Goal: Find specific page/section: Find specific page/section

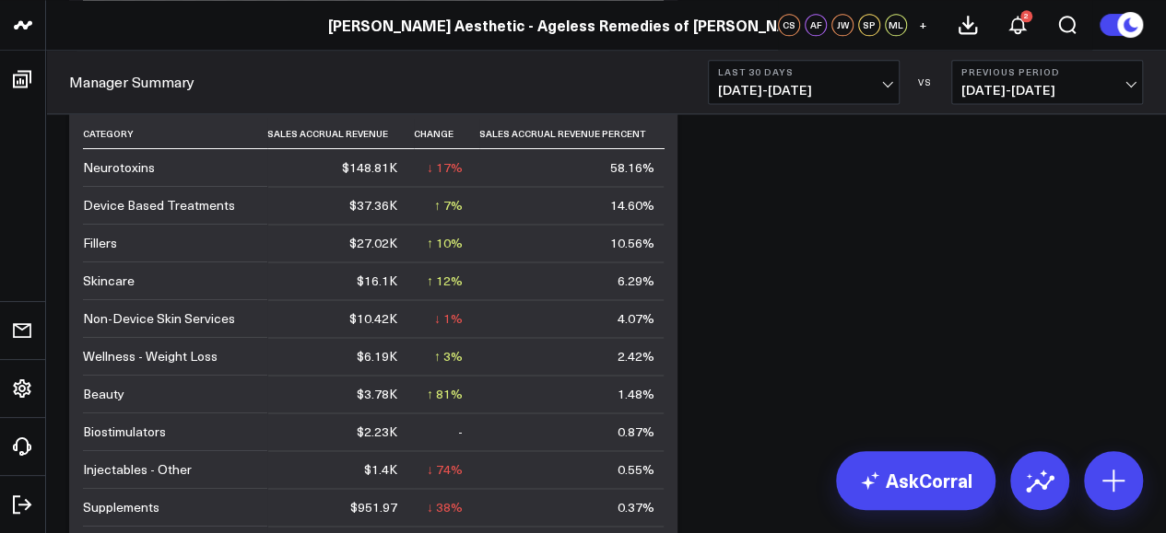
scroll to position [1212, 0]
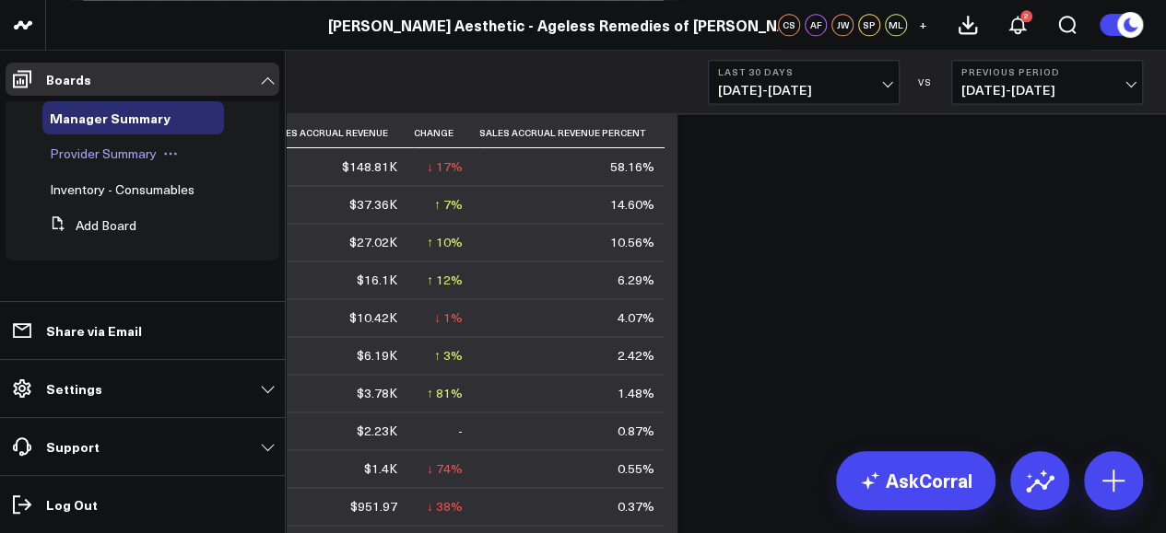
click at [143, 158] on span "Provider Summary" at bounding box center [103, 154] width 107 height 18
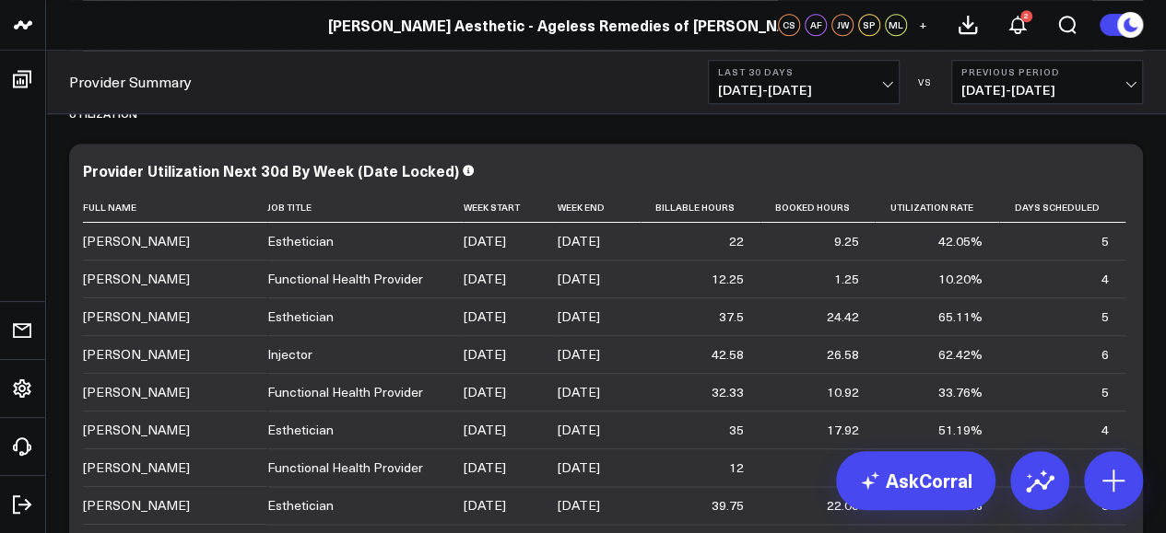
scroll to position [817, 0]
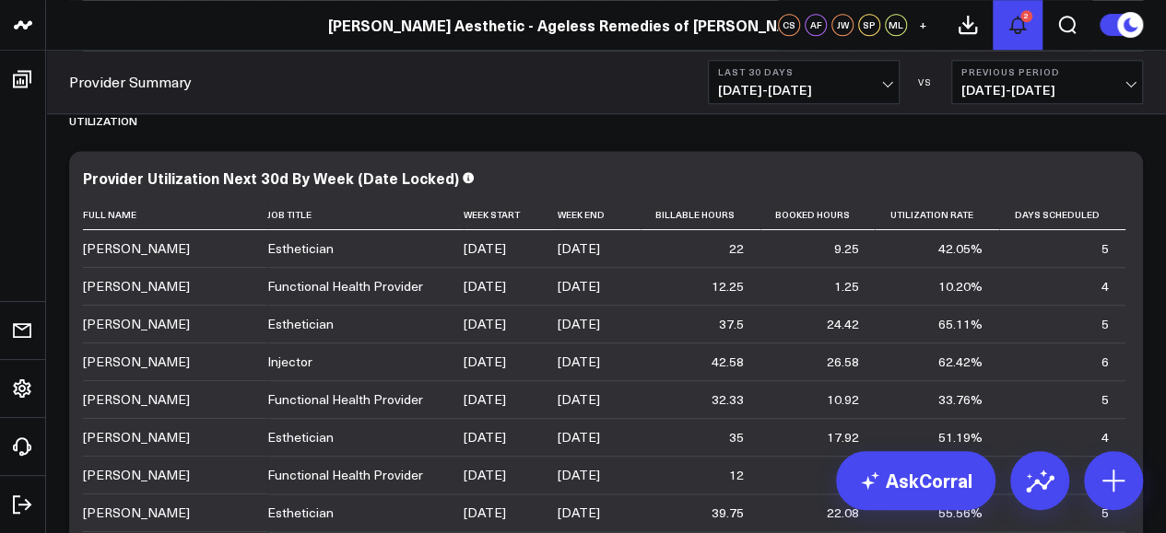
click at [1019, 18] on icon at bounding box center [1017, 25] width 15 height 17
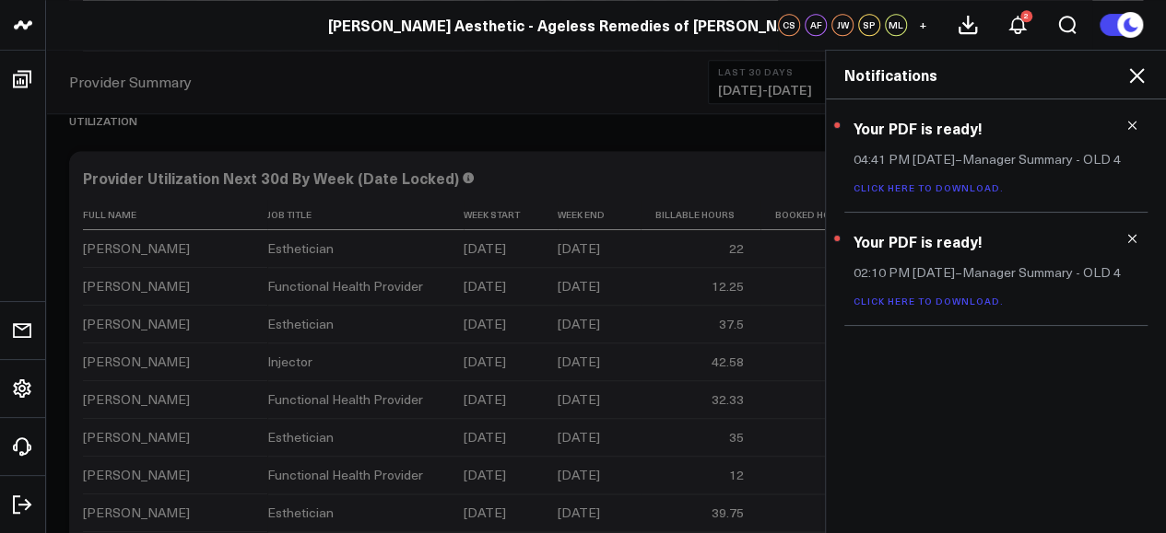
click at [1138, 76] on icon at bounding box center [1136, 75] width 22 height 22
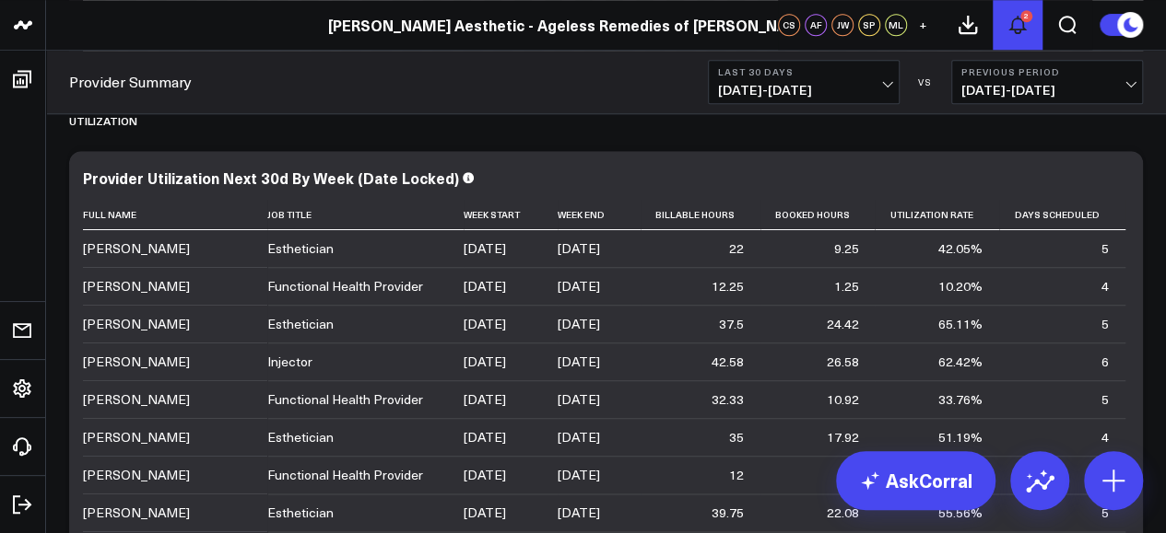
click at [1004, 23] on button "2" at bounding box center [1017, 25] width 50 height 50
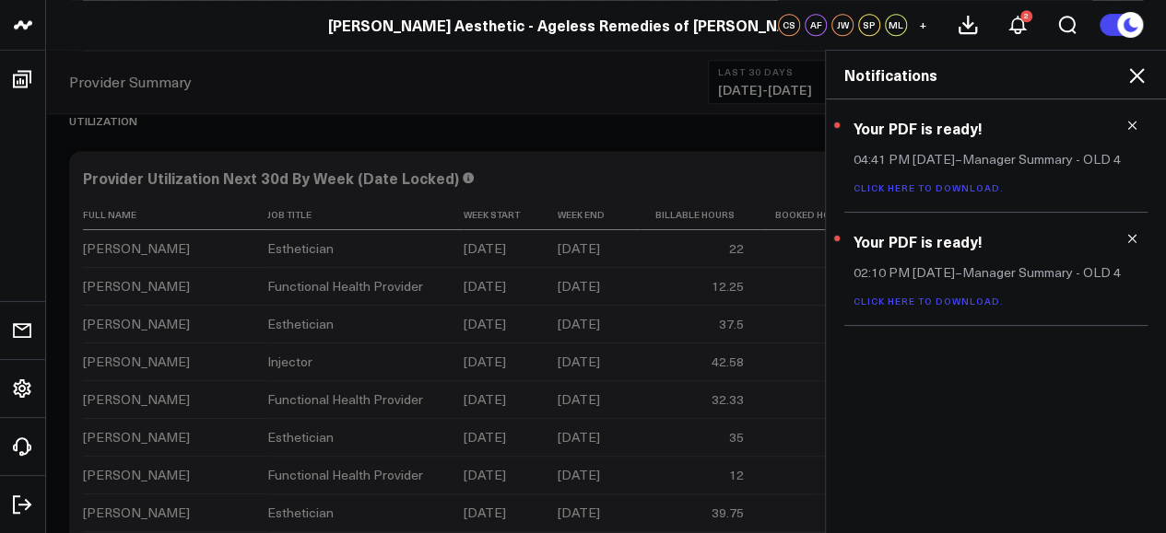
click at [1128, 126] on icon at bounding box center [1131, 125] width 13 height 13
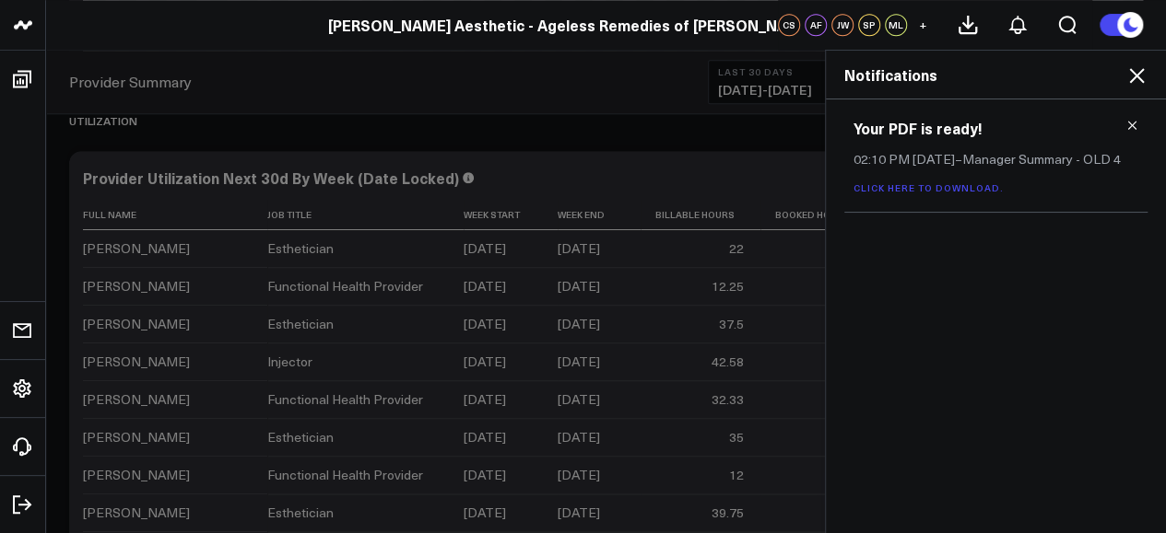
click at [1128, 126] on icon at bounding box center [1131, 125] width 13 height 13
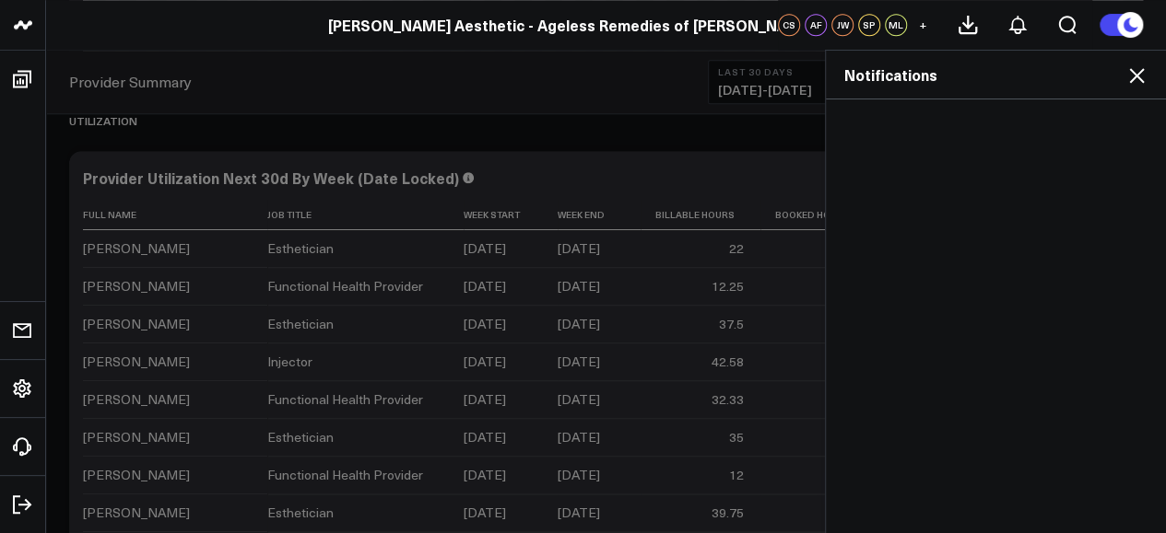
click at [1136, 86] on div "Notifications" at bounding box center [996, 75] width 340 height 49
click at [1137, 76] on icon at bounding box center [1136, 75] width 15 height 15
